Goal: Navigation & Orientation: Find specific page/section

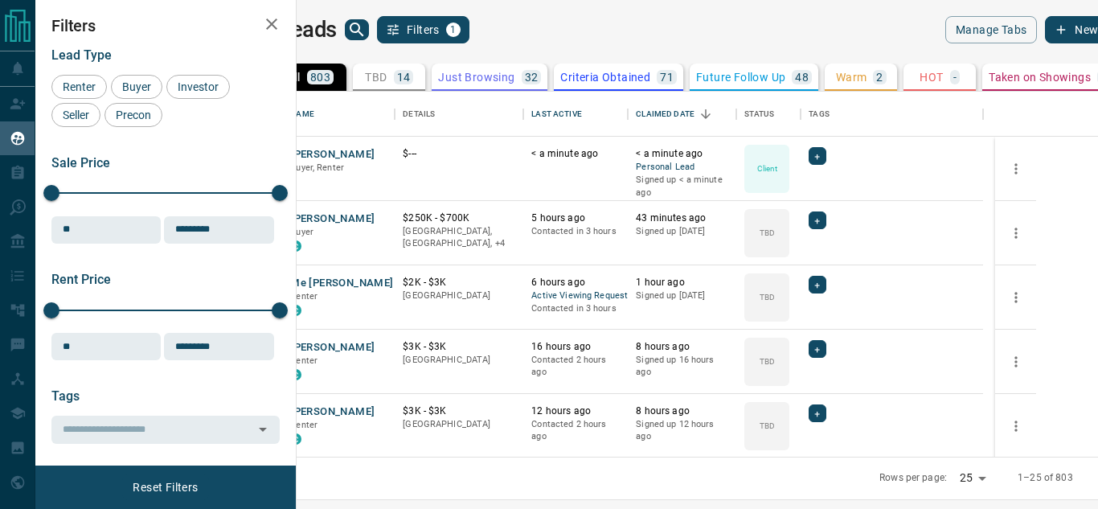
scroll to position [353, 782]
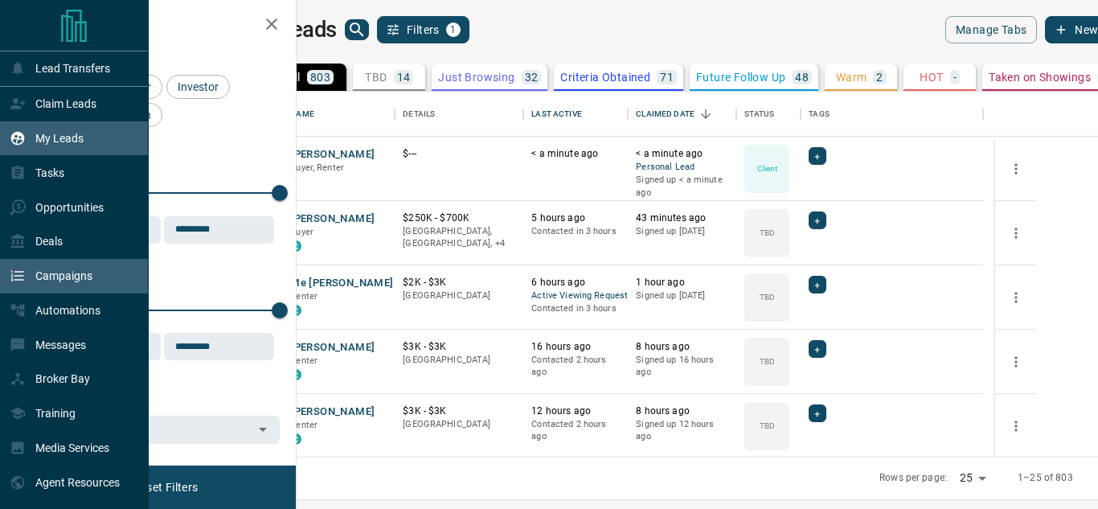
click at [47, 275] on p "Campaigns" at bounding box center [63, 275] width 57 height 13
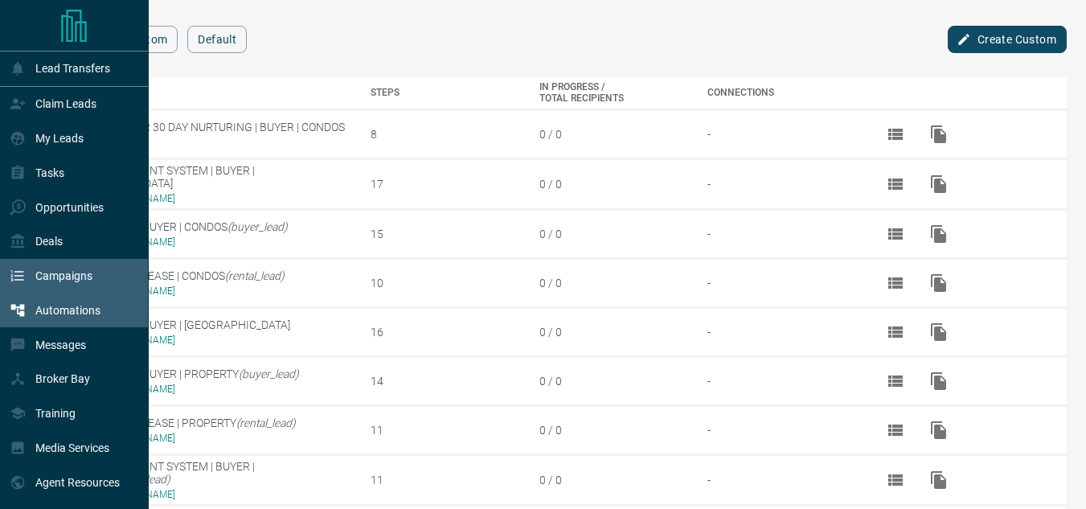
click at [44, 324] on div "Automations" at bounding box center [55, 310] width 91 height 27
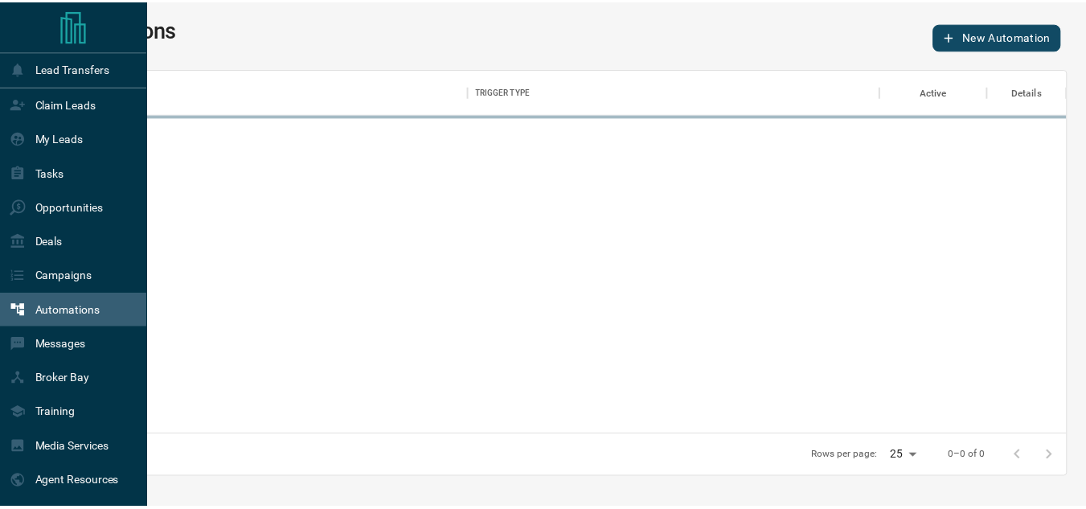
scroll to position [354, 1010]
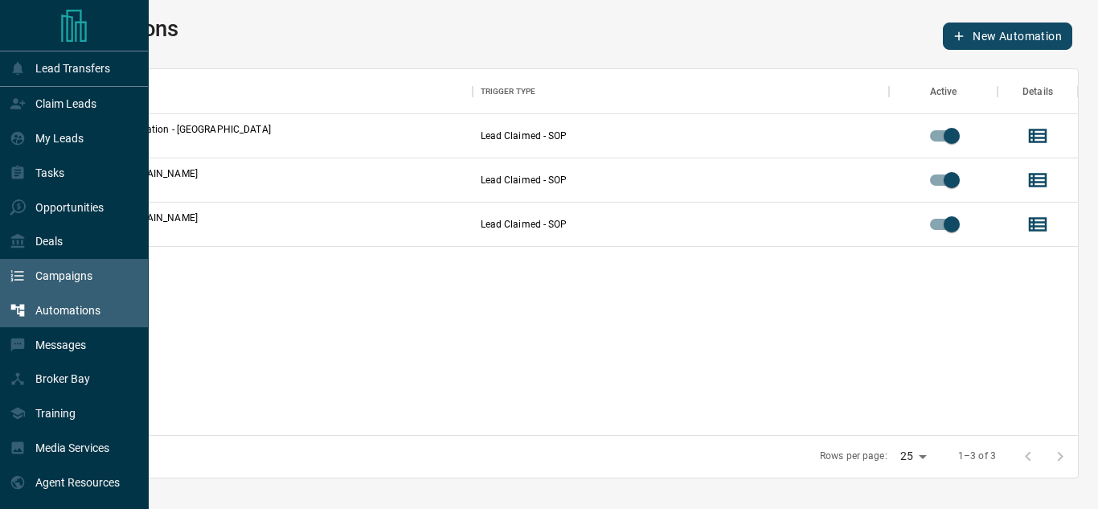
click at [75, 276] on p "Campaigns" at bounding box center [63, 275] width 57 height 13
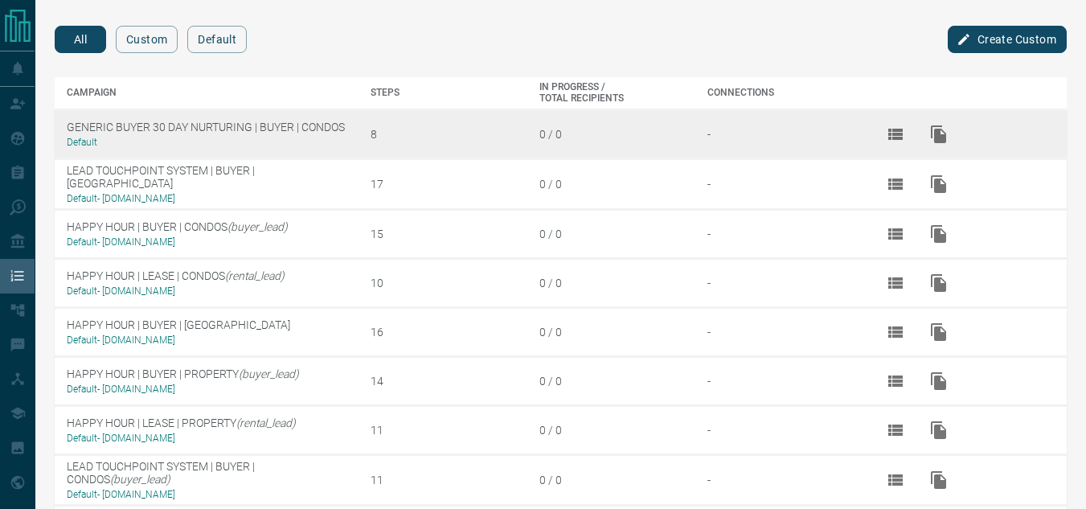
click at [211, 125] on td "GENERIC BUYER 30 DAY NURTURING | BUYER | CONDOS Default" at bounding box center [207, 133] width 304 height 49
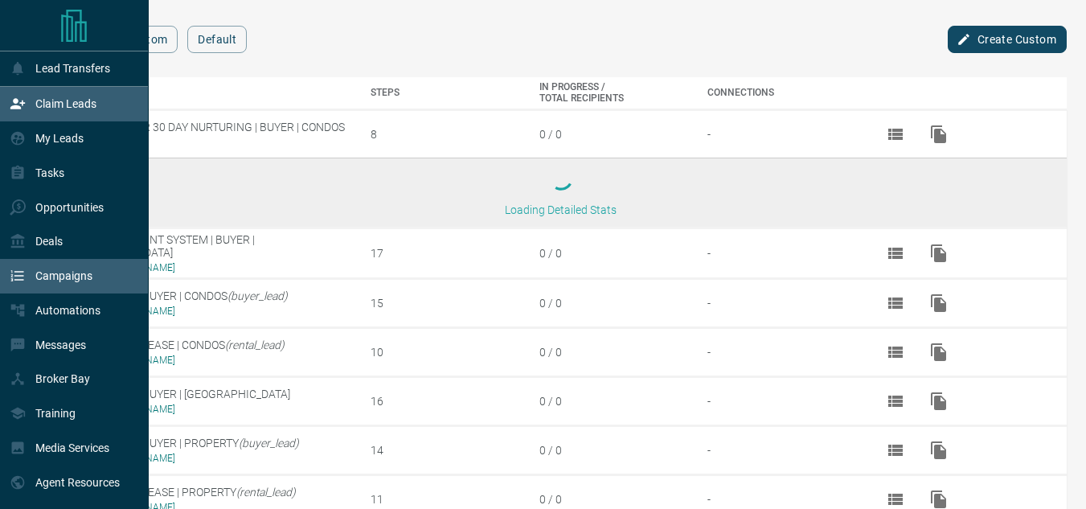
drag, startPoint x: 11, startPoint y: 128, endPoint x: 22, endPoint y: 112, distance: 19.2
click at [11, 128] on div "My Leads" at bounding box center [47, 138] width 74 height 27
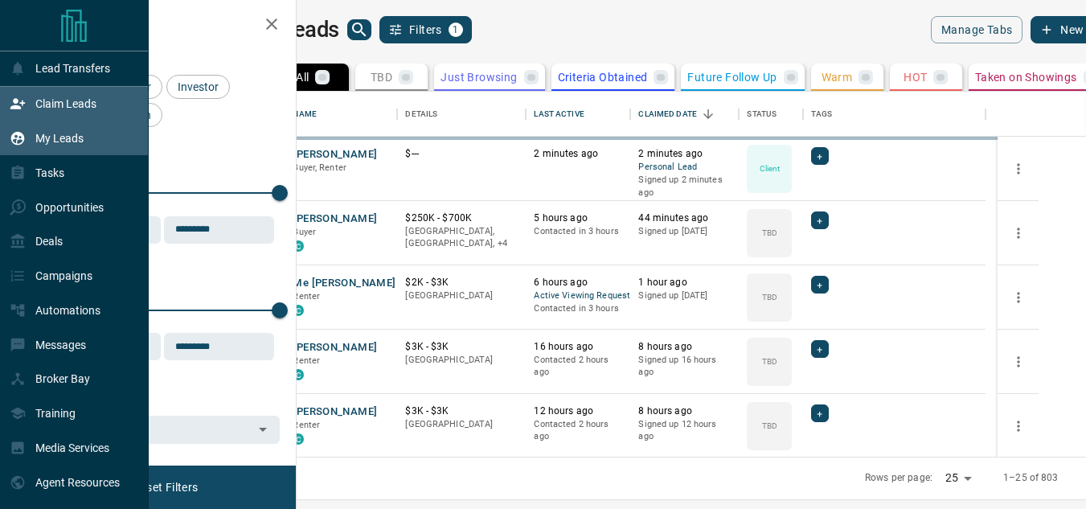
click at [24, 107] on icon at bounding box center [18, 104] width 16 height 16
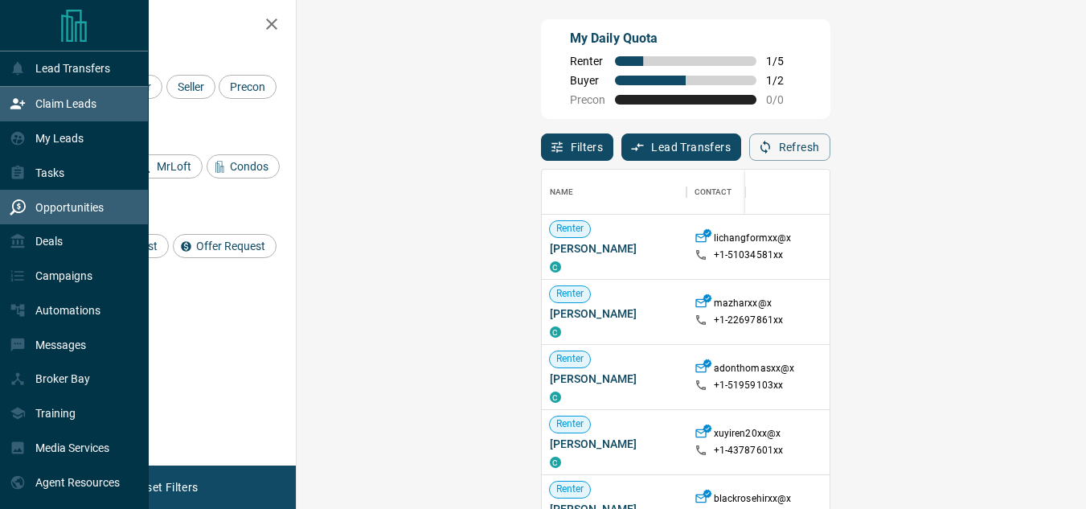
click at [59, 214] on p "Opportunities" at bounding box center [69, 207] width 68 height 13
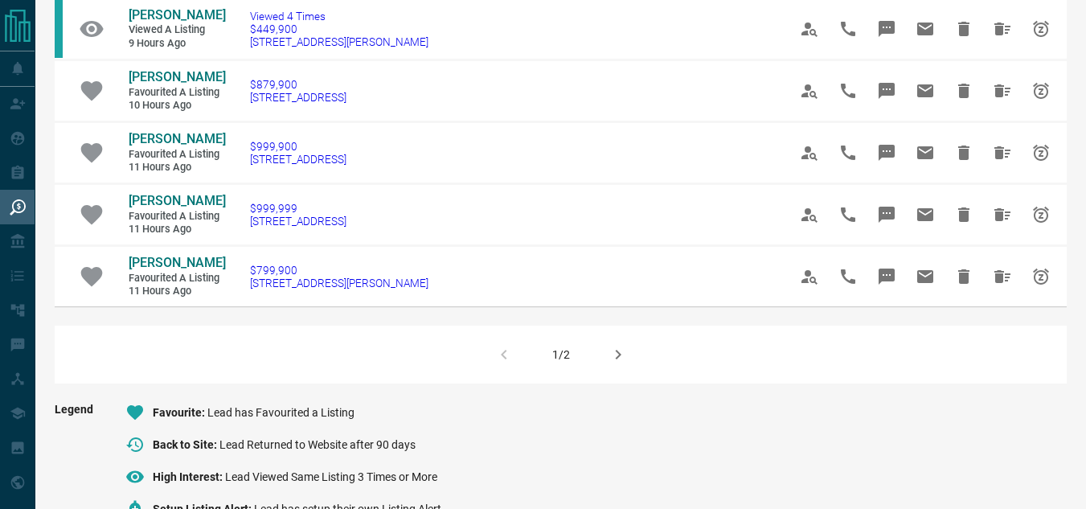
scroll to position [1205, 0]
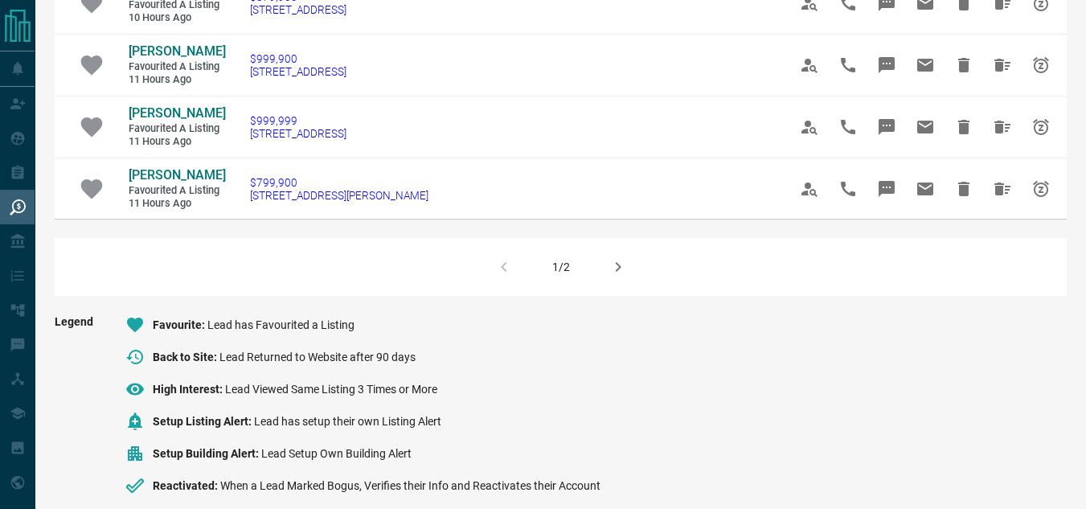
click at [610, 276] on icon "button" at bounding box center [617, 266] width 19 height 19
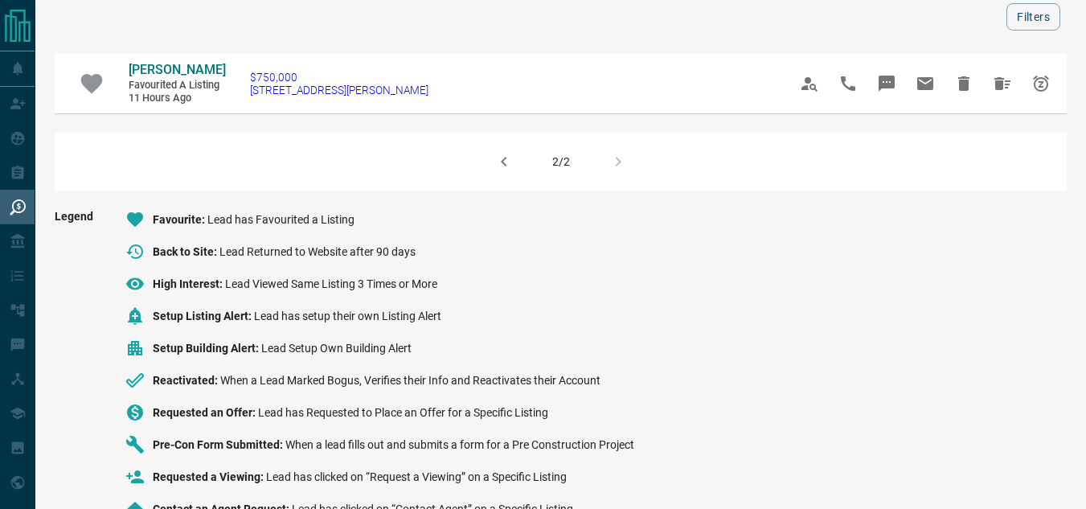
scroll to position [0, 0]
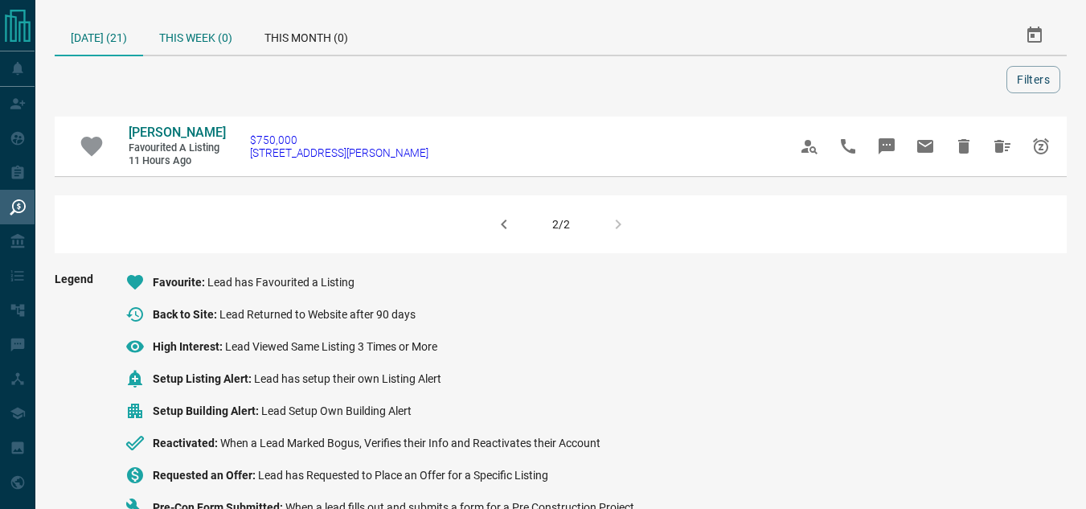
click at [214, 45] on div "This Week (0)" at bounding box center [195, 35] width 105 height 39
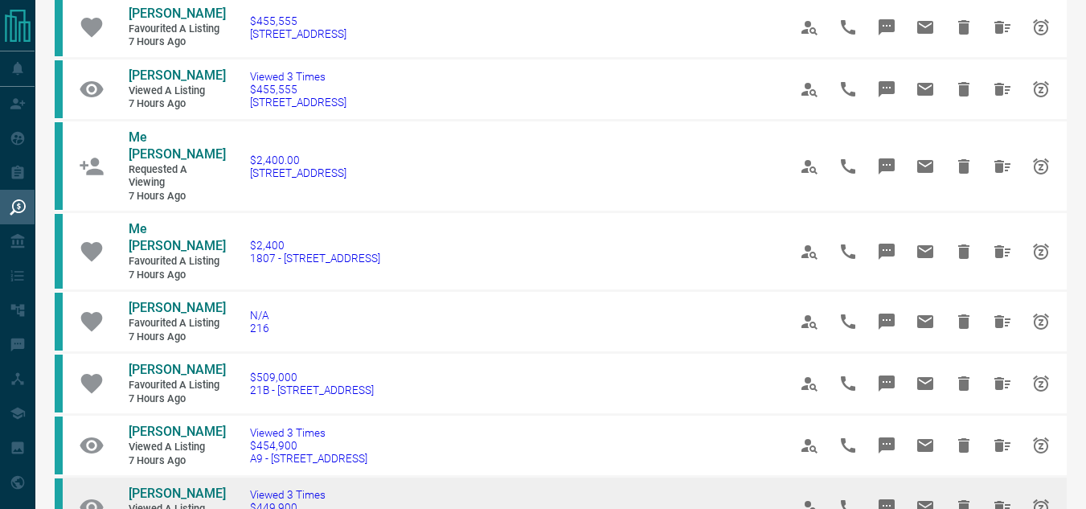
scroll to position [241, 0]
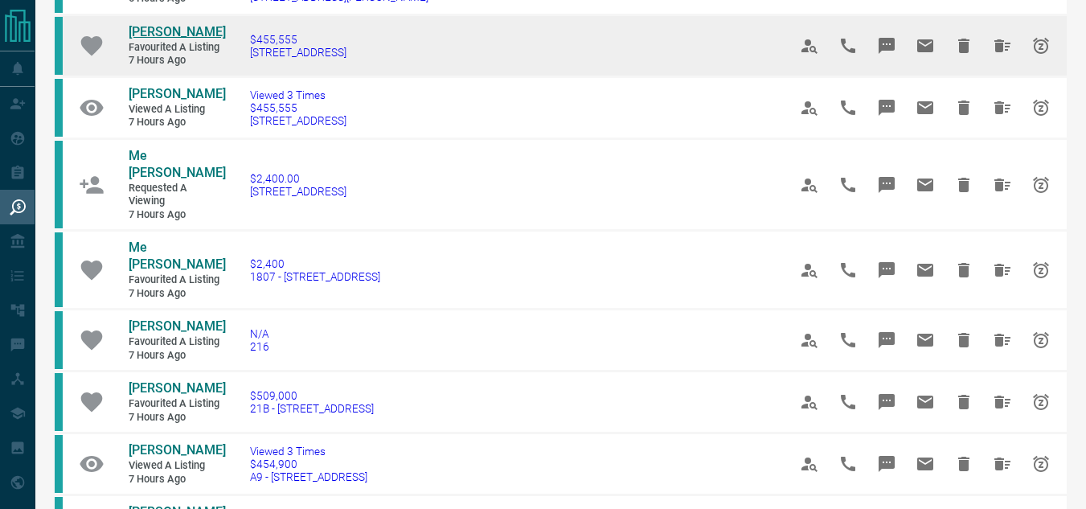
click at [152, 24] on span "[PERSON_NAME]" at bounding box center [177, 31] width 97 height 15
